Goal: Task Accomplishment & Management: Use online tool/utility

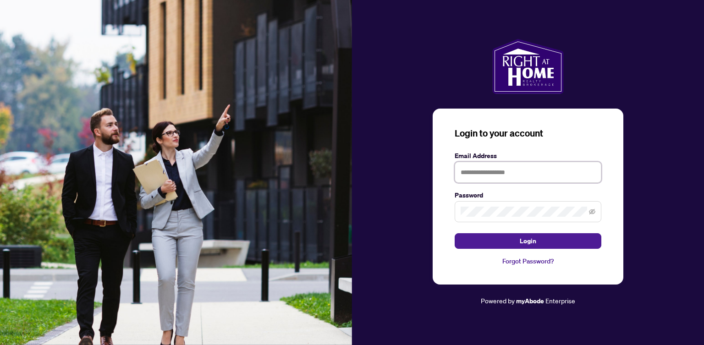
click at [494, 173] on input "text" at bounding box center [528, 172] width 147 height 21
type input "**********"
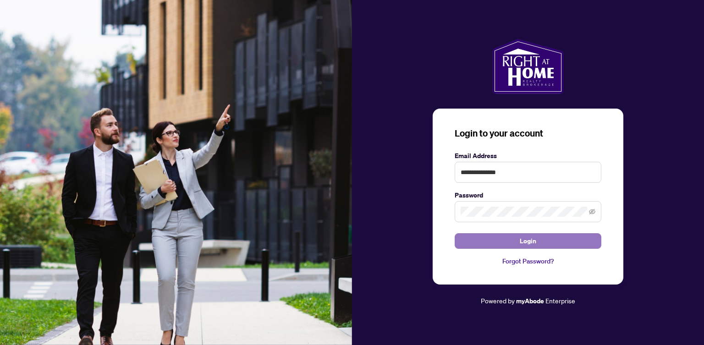
click at [525, 238] on span "Login" at bounding box center [528, 241] width 16 height 15
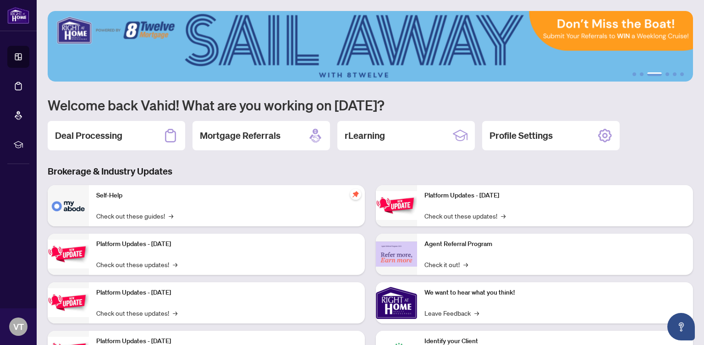
click at [361, 167] on h3 "Brokerage & Industry Updates" at bounding box center [370, 171] width 645 height 13
click at [0, 345] on nordpass-portal at bounding box center [0, 345] width 0 height 0
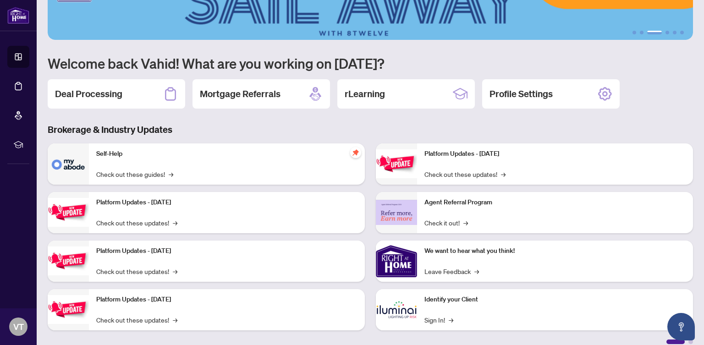
scroll to position [51, 0]
